Goal: Information Seeking & Learning: Learn about a topic

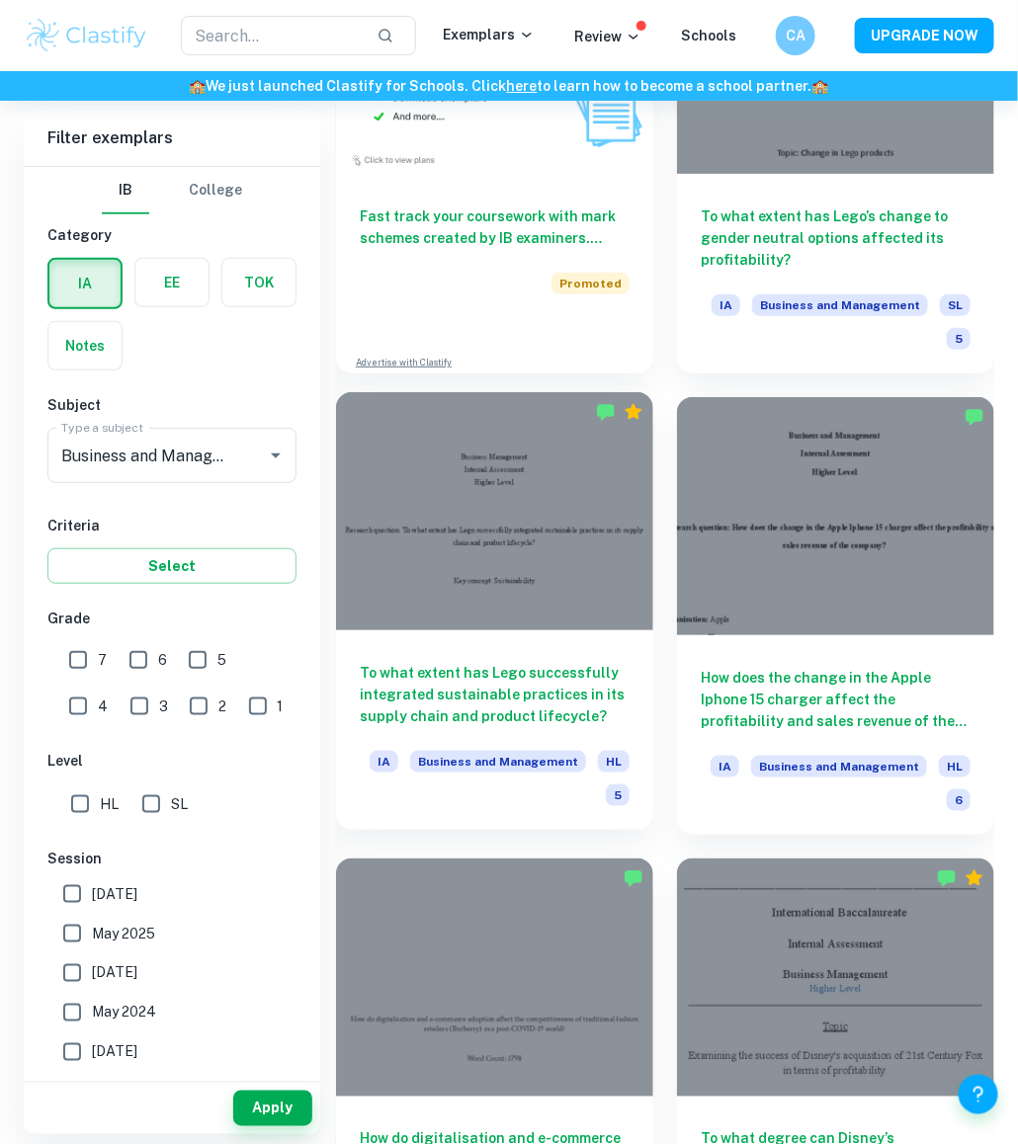
scroll to position [2131, 0]
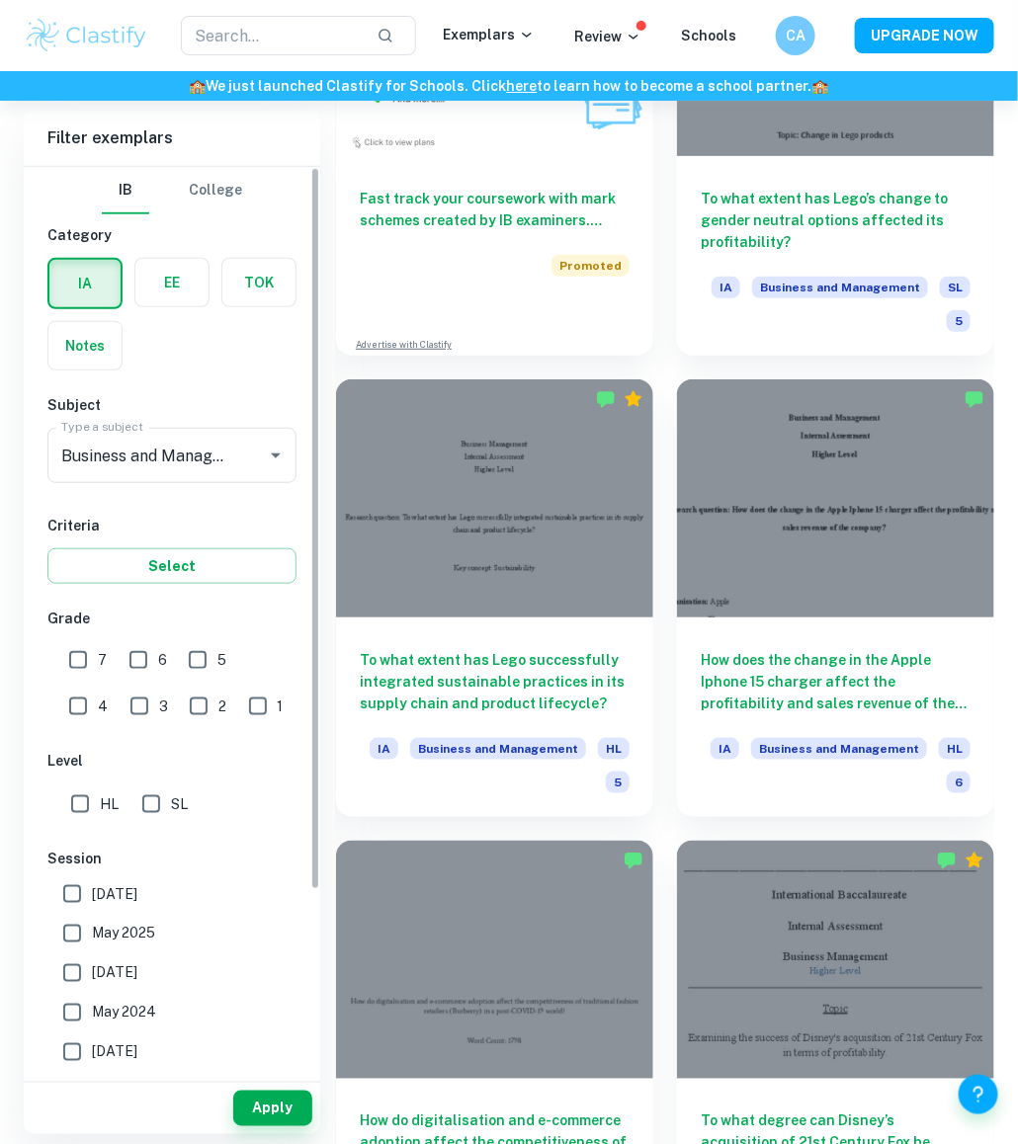
click at [86, 658] on input "7" at bounding box center [78, 660] width 40 height 40
checkbox input "true"
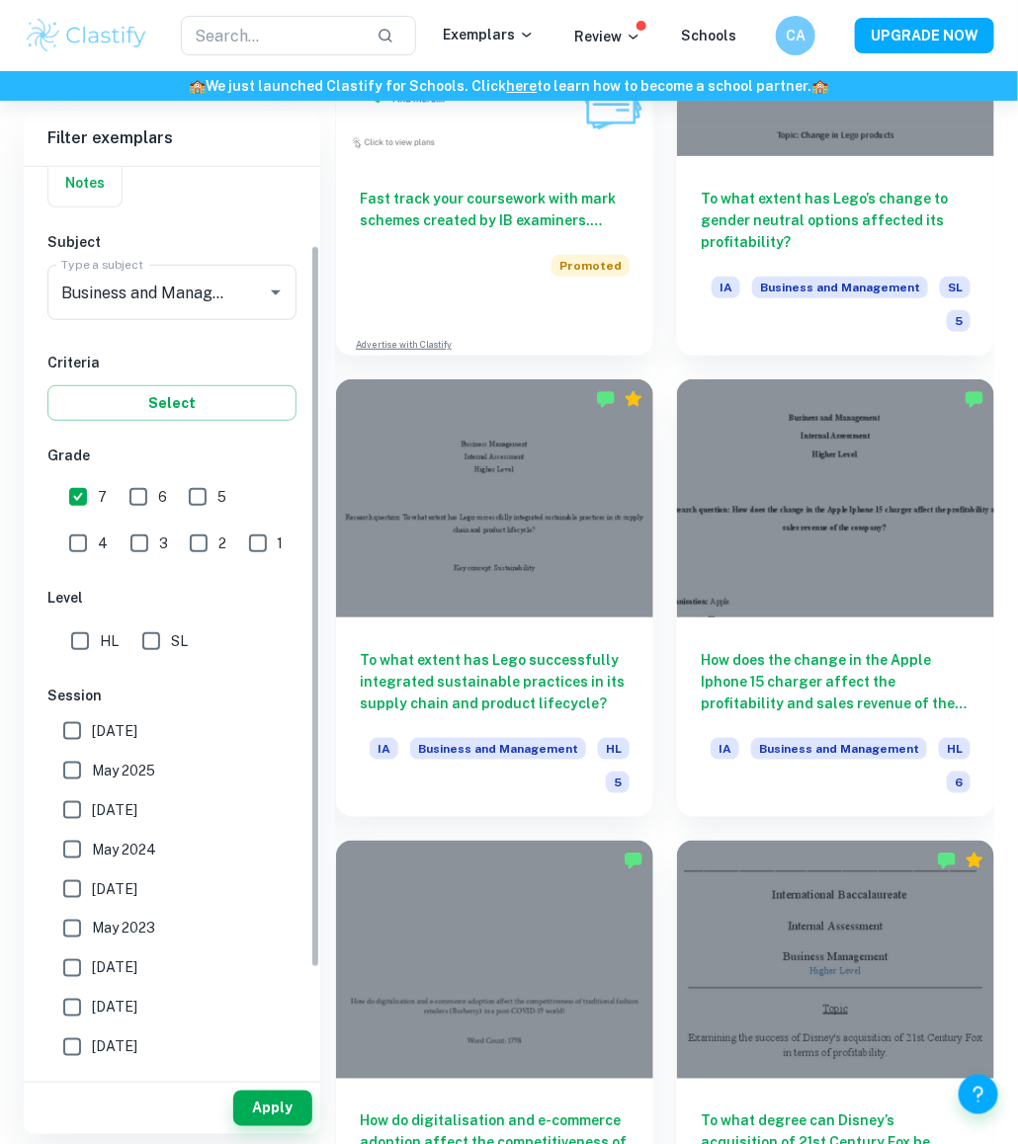
scroll to position [220, 0]
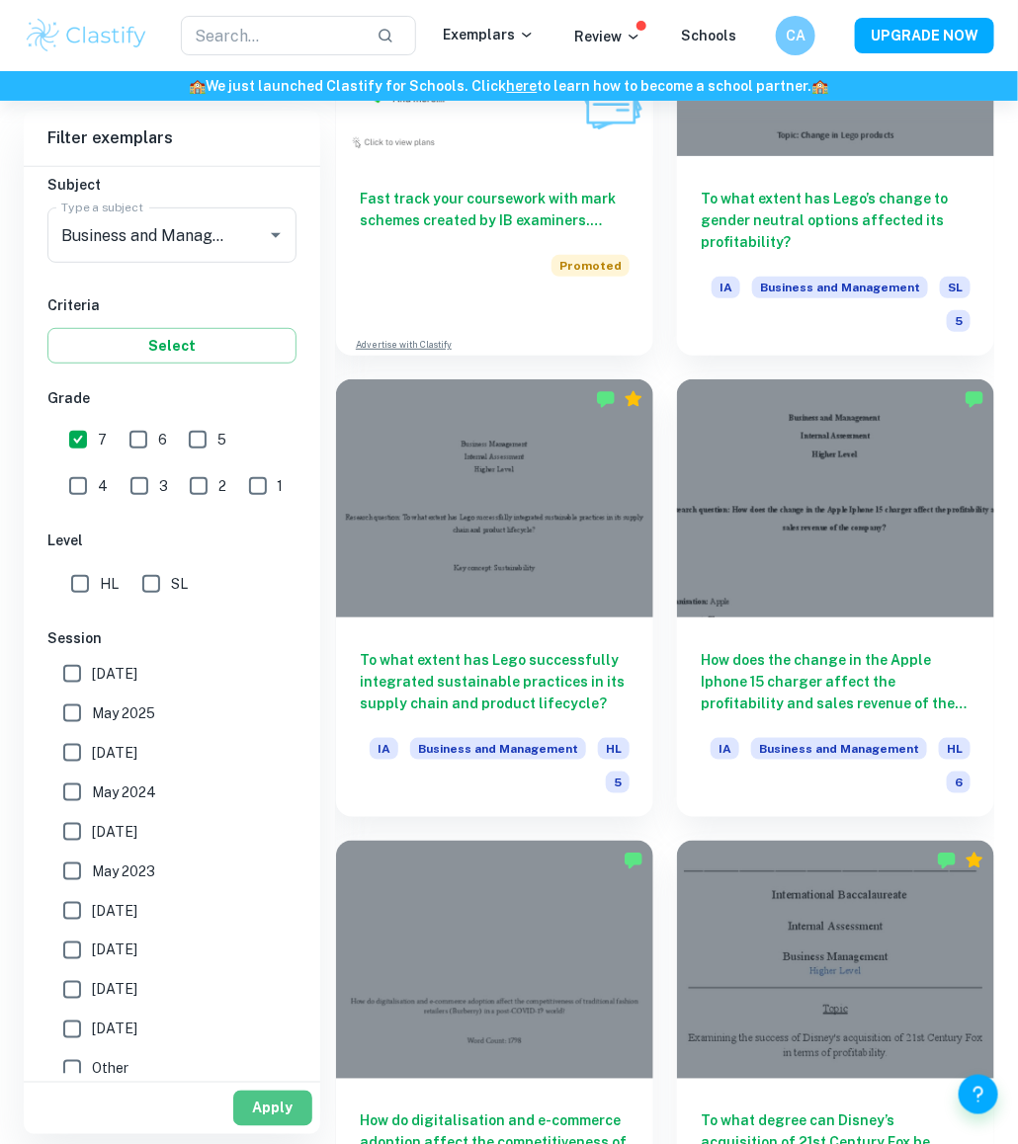
click at [263, 1116] on button "Apply" at bounding box center [272, 1109] width 79 height 36
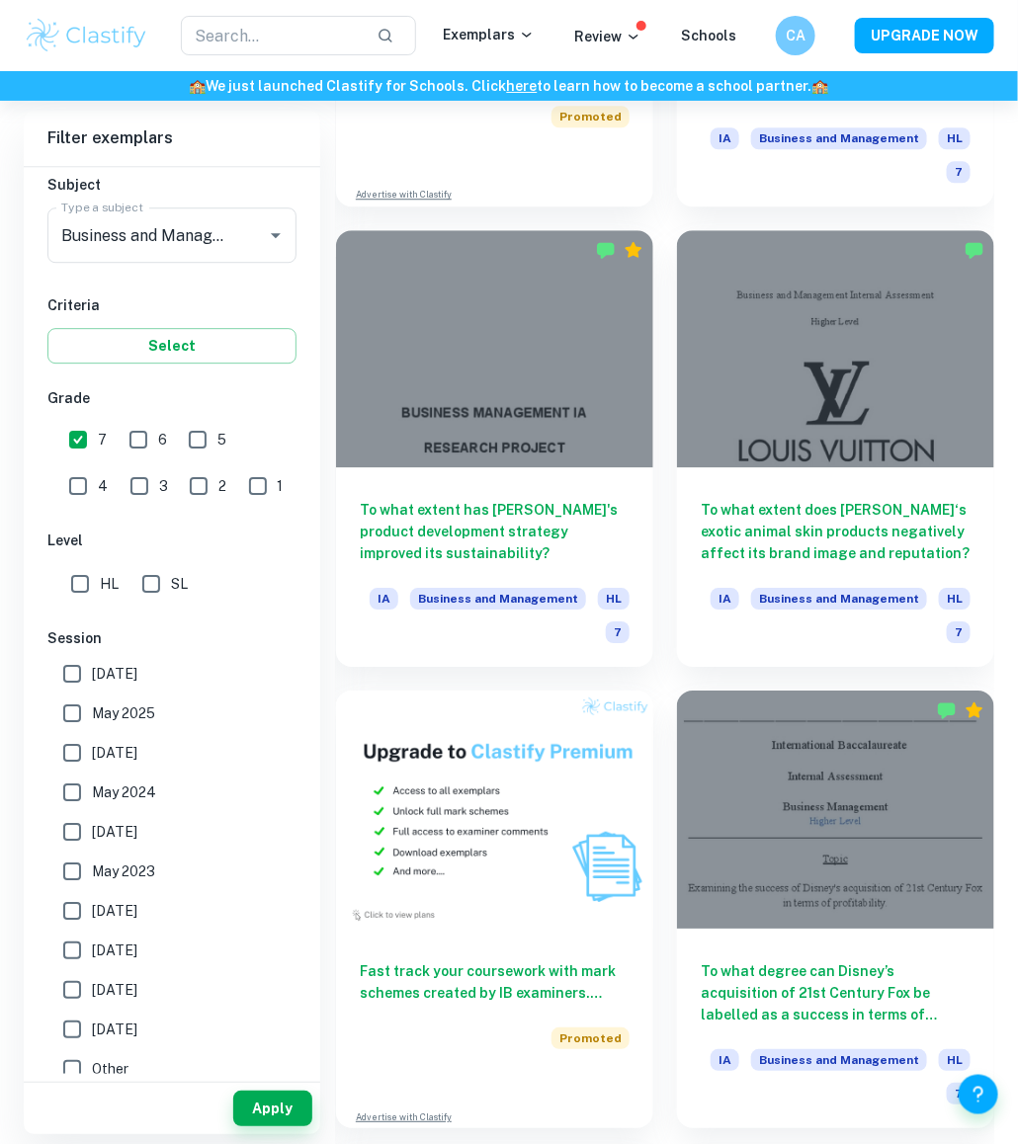
scroll to position [1357, 0]
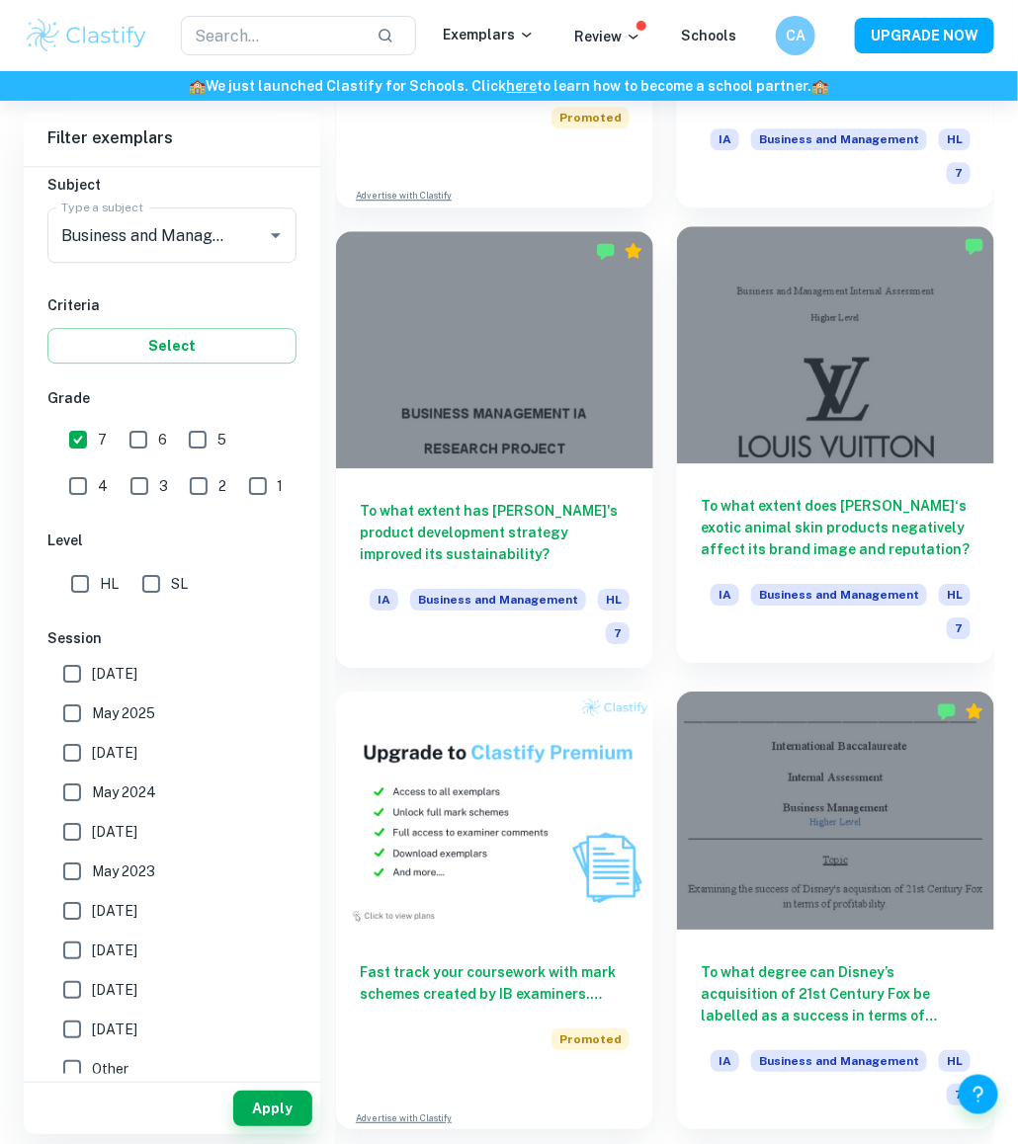
click at [768, 534] on h6 "To what extent does [PERSON_NAME]‘s exotic animal skin products negatively affe…" at bounding box center [835, 527] width 270 height 65
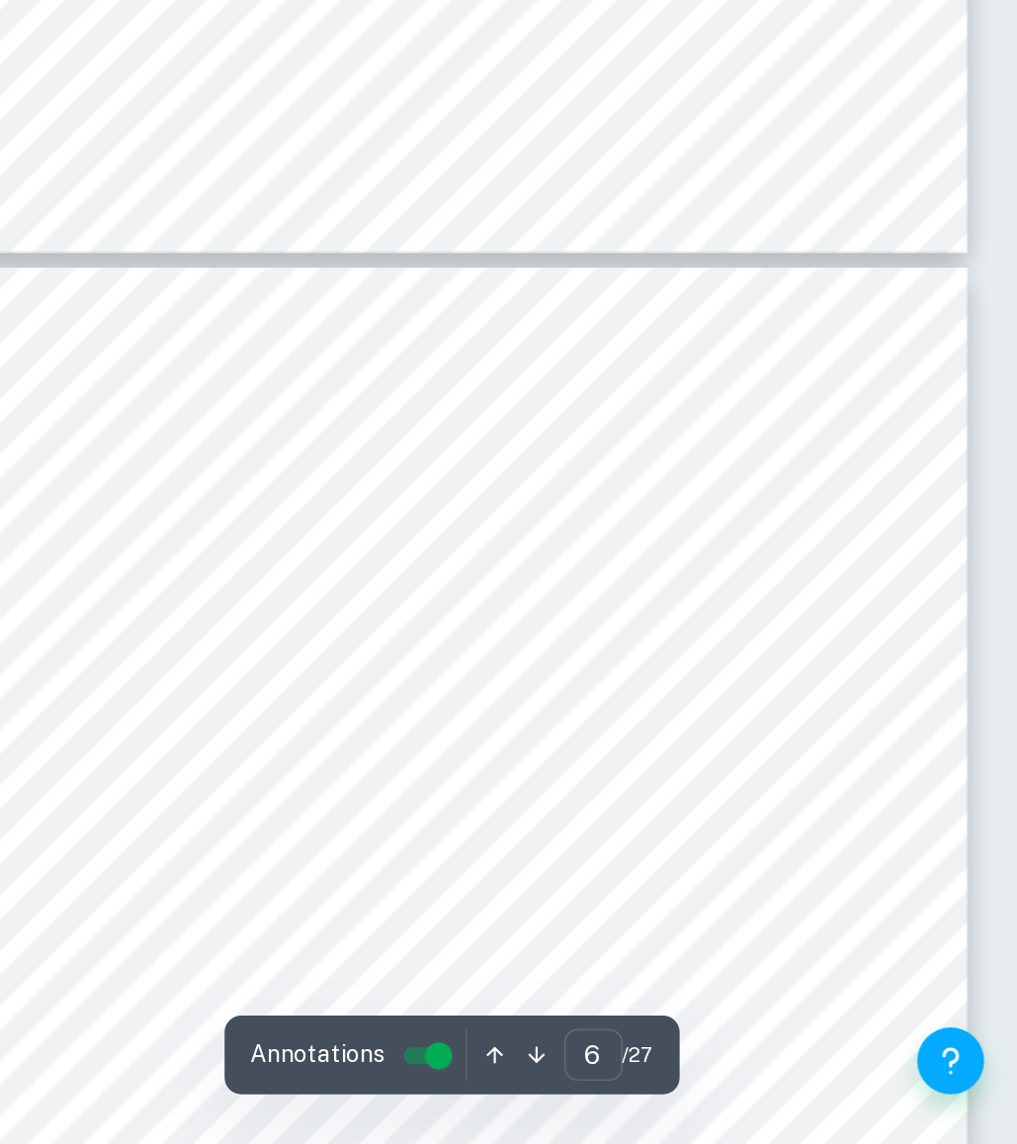
scroll to position [3768, 0]
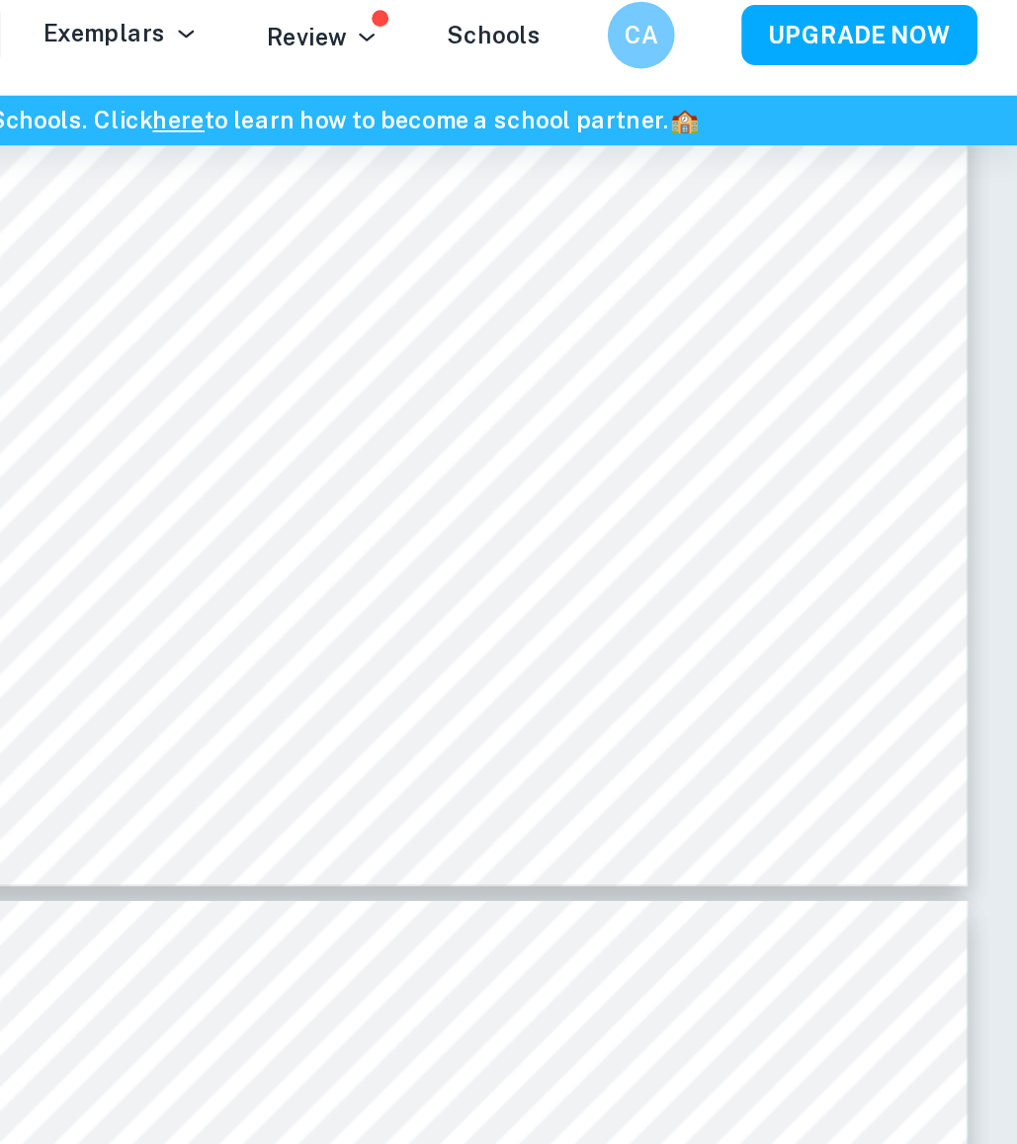
type input "5"
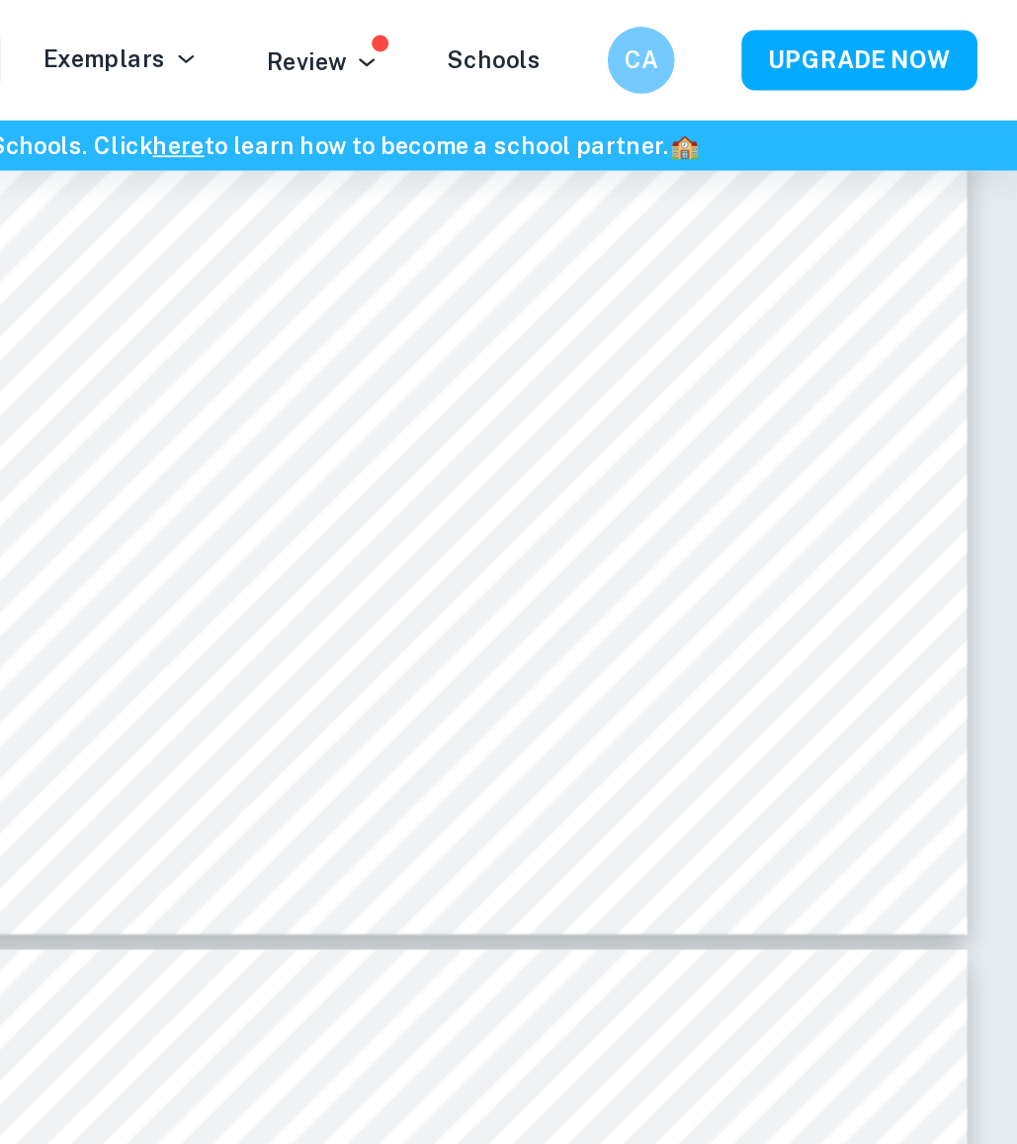
scroll to position [3134, 0]
